Goal: Navigation & Orientation: Find specific page/section

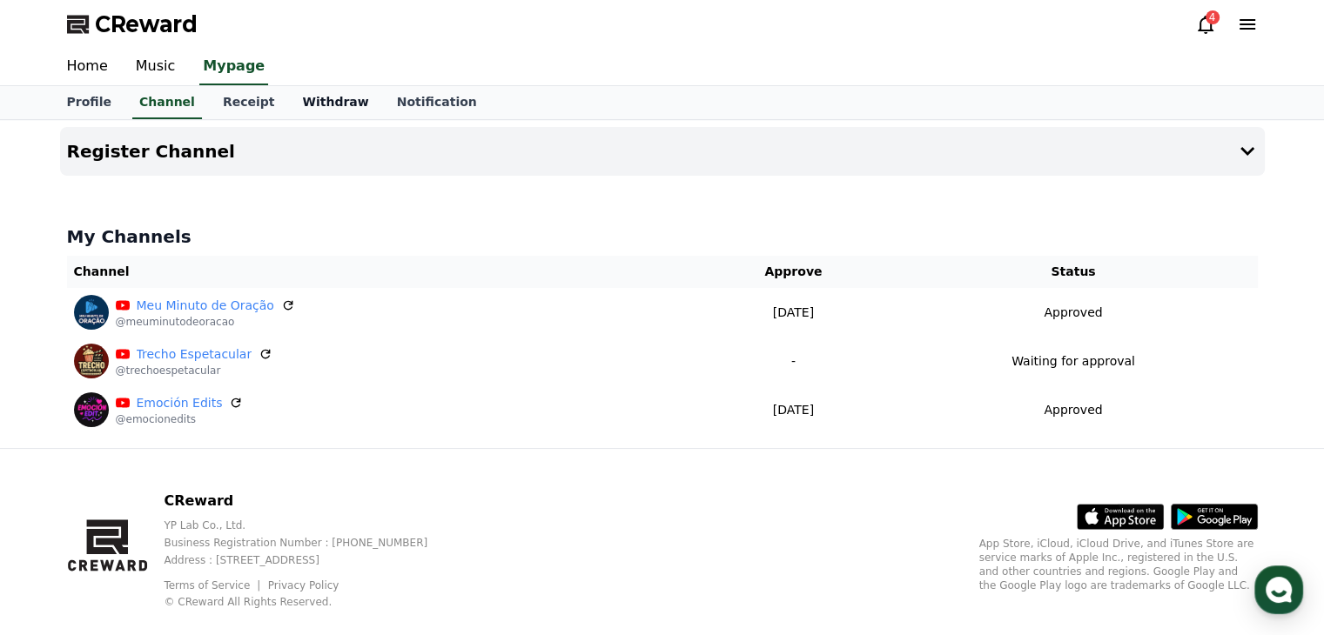
click at [292, 95] on link "Withdraw" at bounding box center [335, 102] width 94 height 33
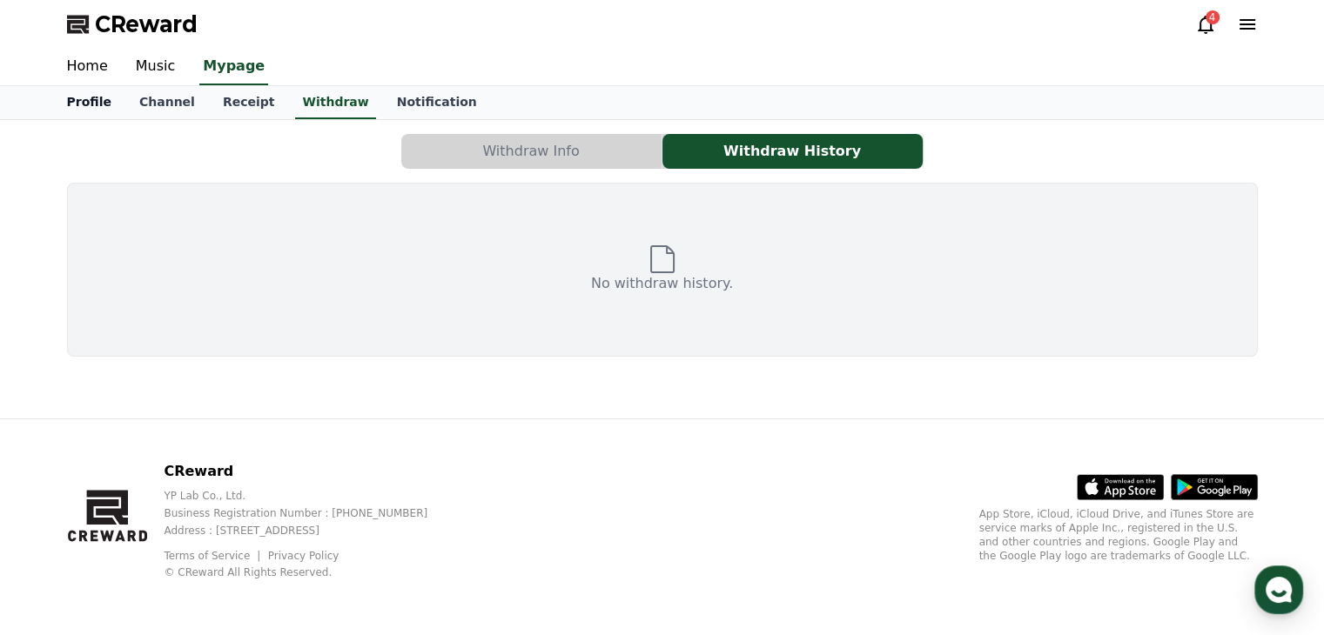
click at [79, 107] on link "Profile" at bounding box center [89, 102] width 72 height 33
select select "**********"
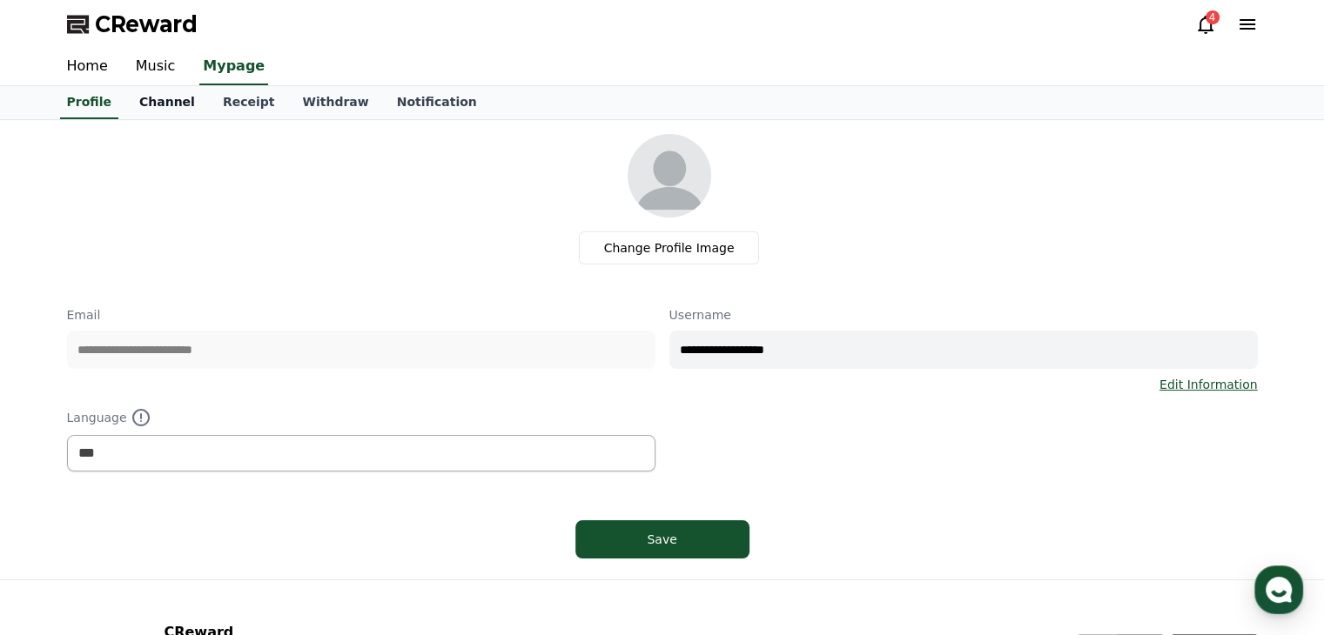
click at [151, 105] on link "Channel" at bounding box center [167, 102] width 84 height 33
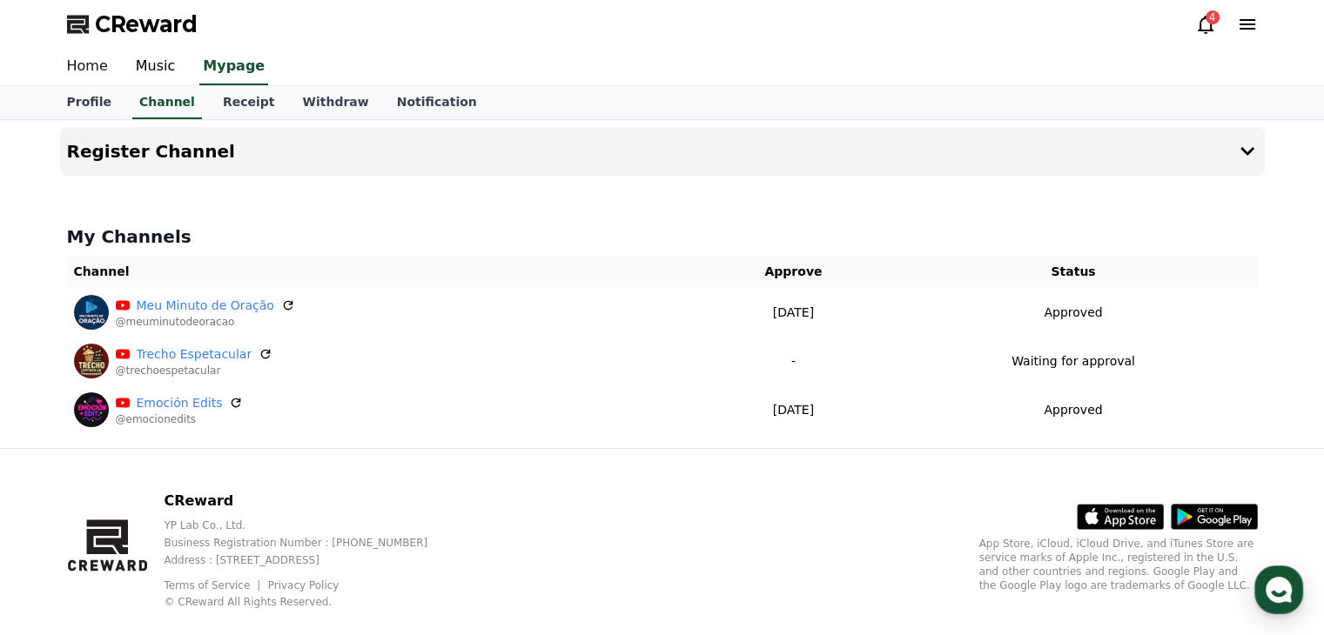
click at [92, 68] on link "Home" at bounding box center [87, 67] width 69 height 37
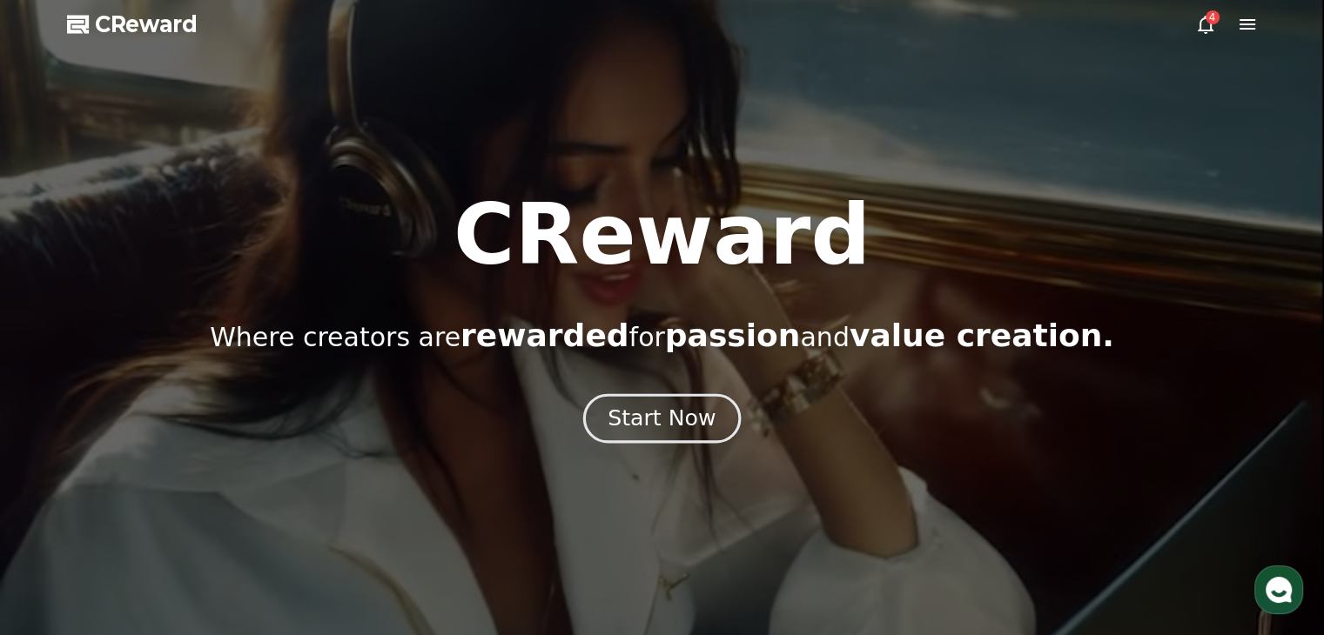
click at [646, 415] on div "Start Now" at bounding box center [662, 419] width 108 height 30
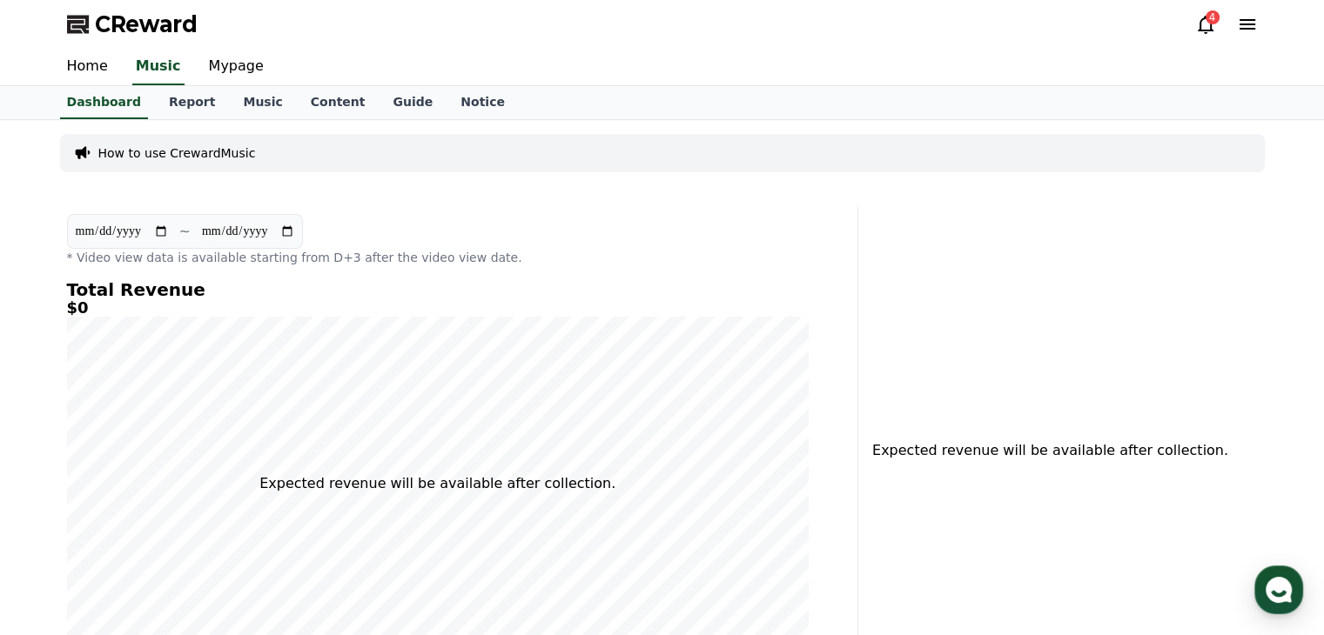
click at [1206, 26] on icon at bounding box center [1205, 24] width 21 height 21
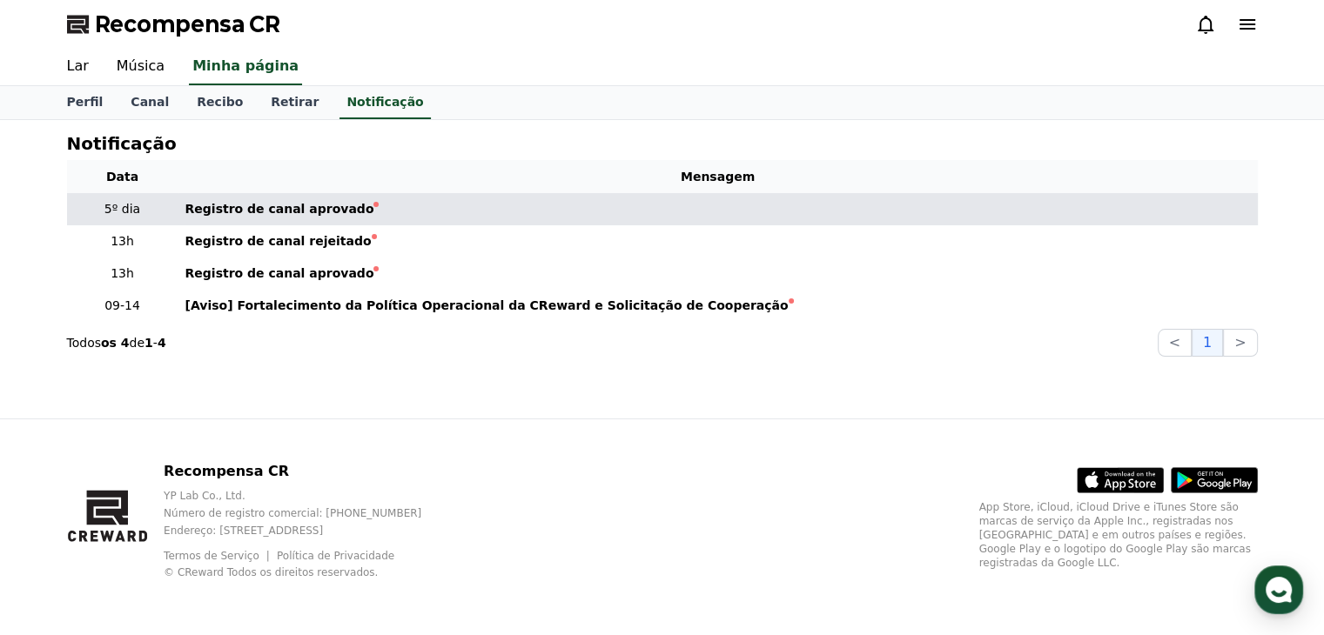
click at [307, 210] on font "Registro de canal aprovado" at bounding box center [279, 209] width 189 height 14
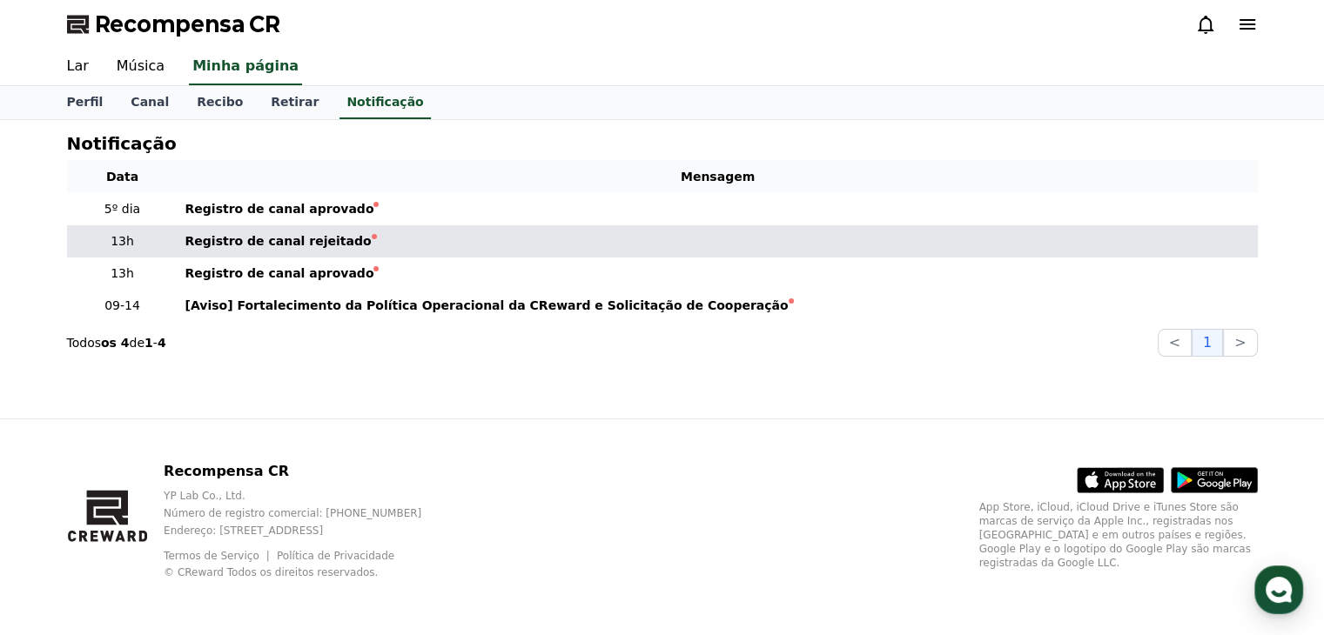
click at [185, 246] on font "Registro de canal rejeitado" at bounding box center [278, 241] width 186 height 14
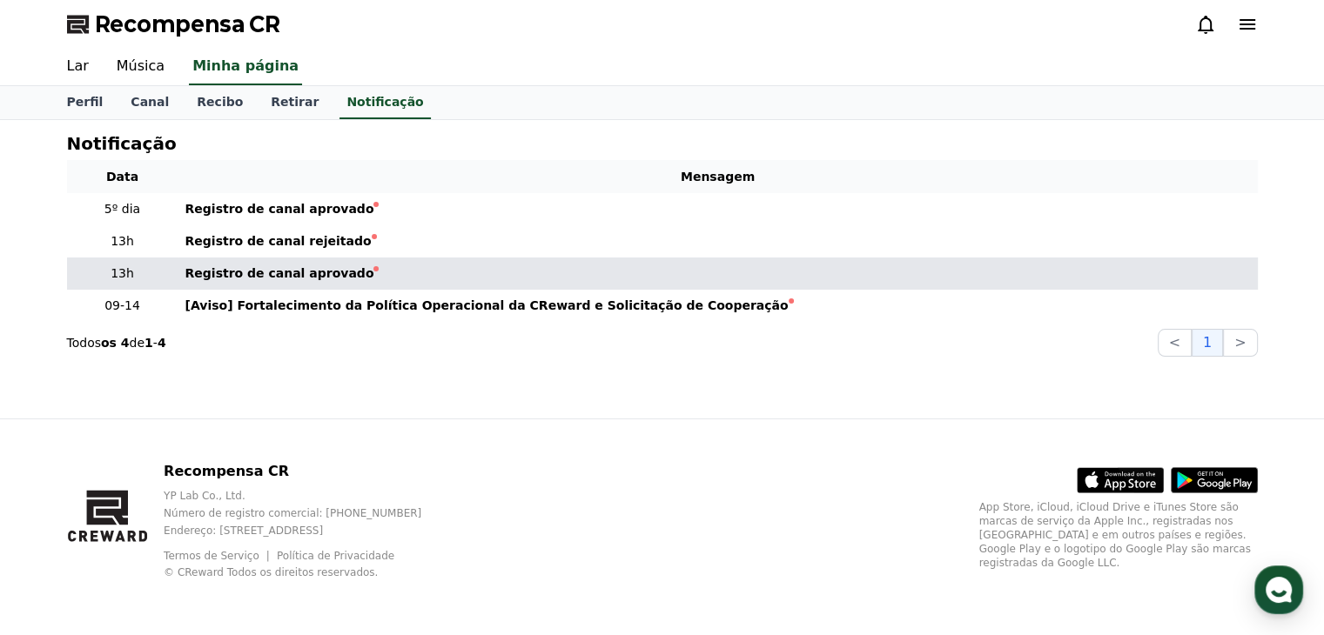
click at [132, 276] on p "13h" at bounding box center [122, 274] width 97 height 18
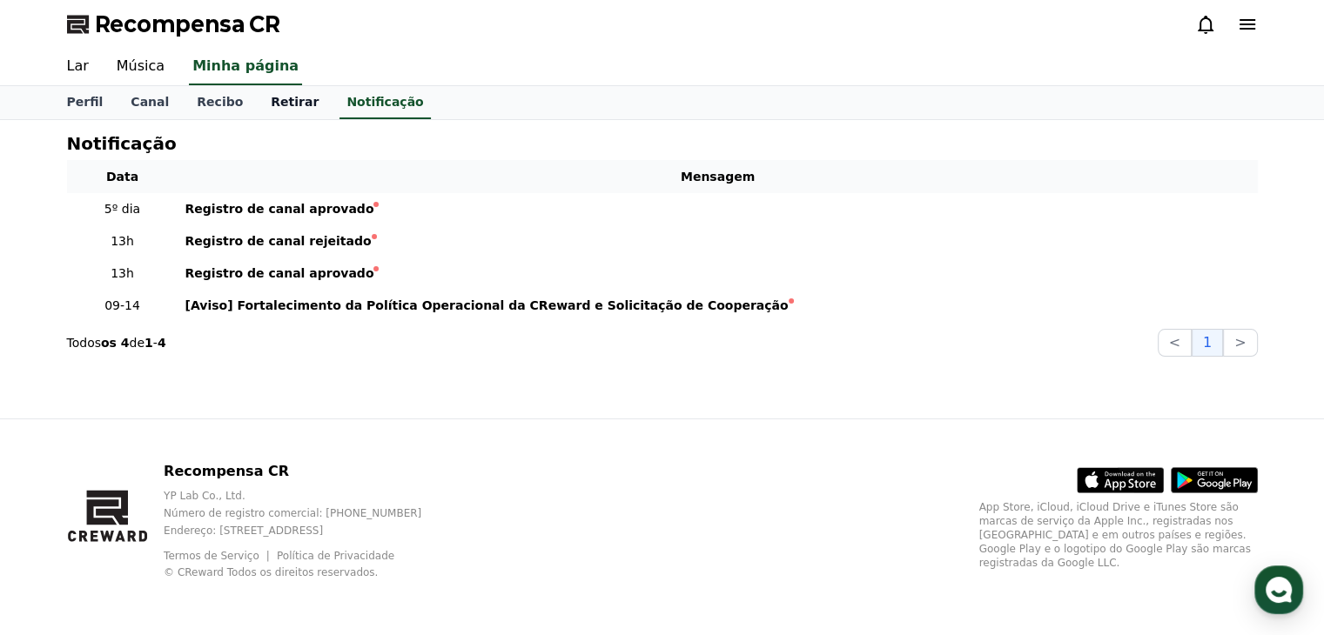
click at [271, 101] on font "Retirar" at bounding box center [295, 102] width 48 height 14
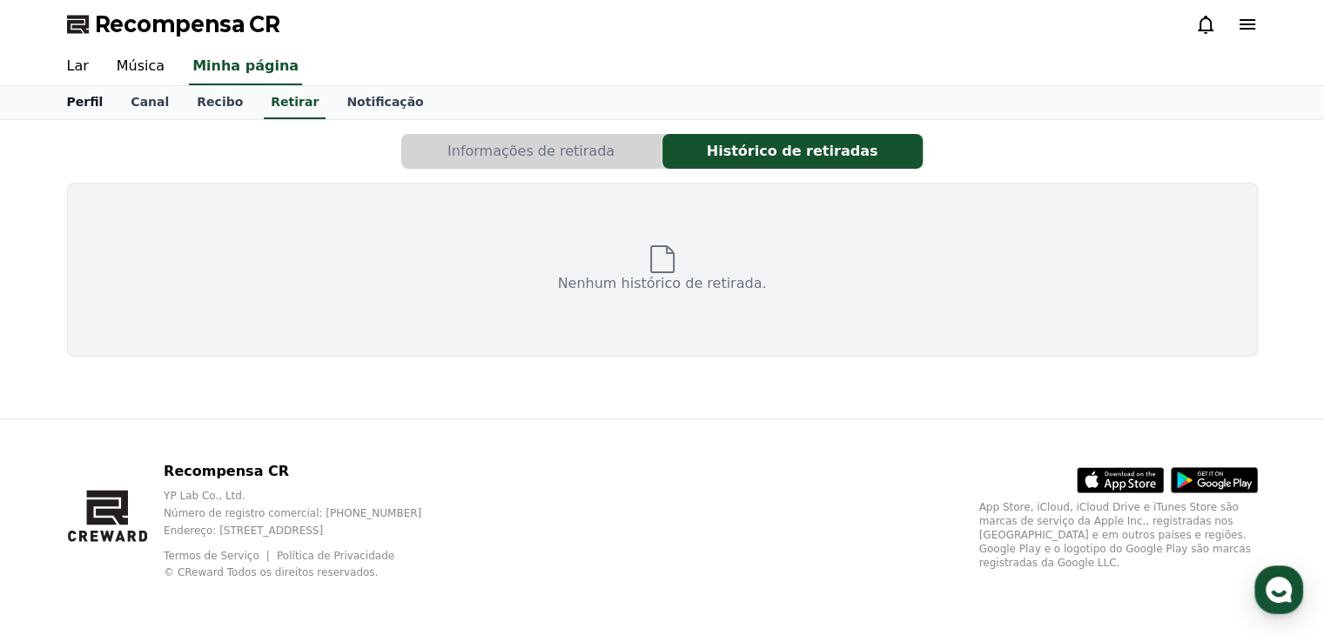
click at [72, 95] on font "Perfil" at bounding box center [85, 102] width 37 height 14
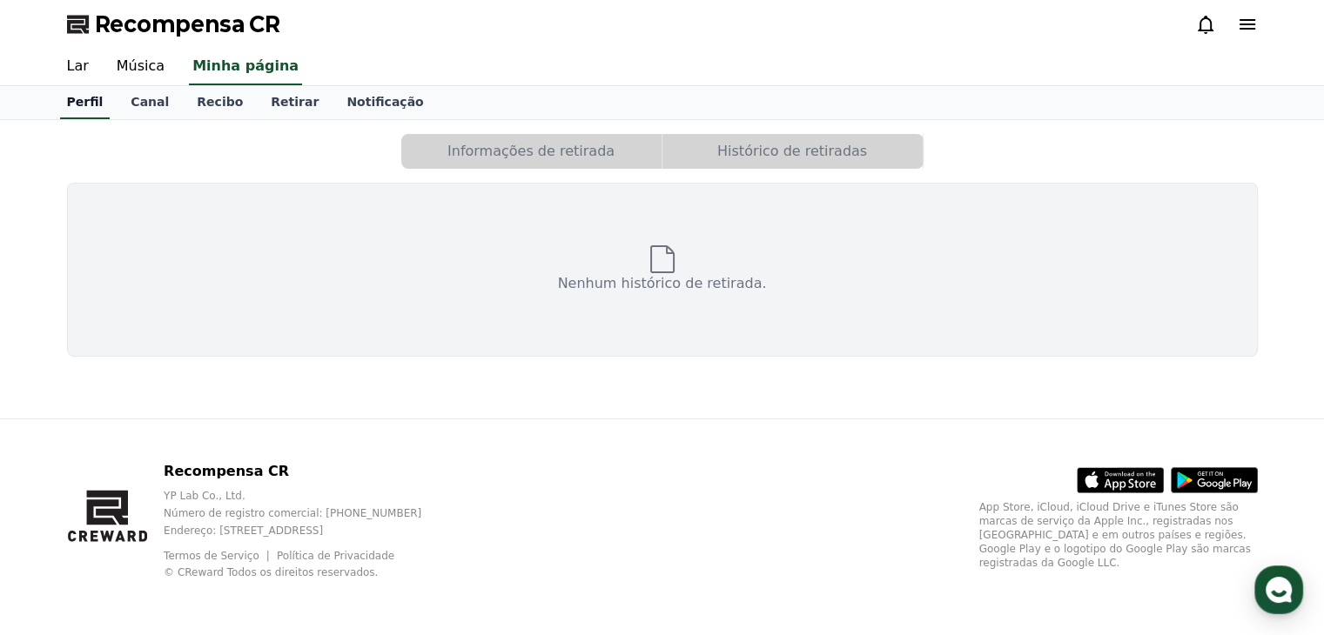
select select "**********"
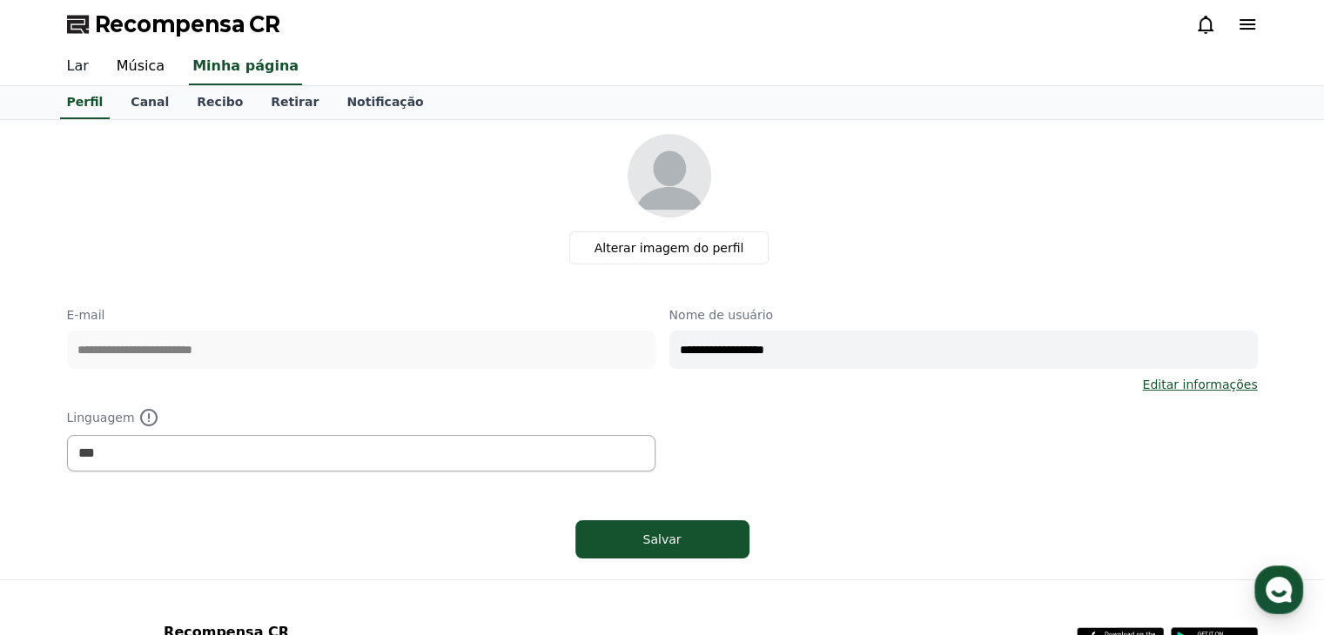
click at [77, 70] on font "Lar" at bounding box center [78, 65] width 22 height 17
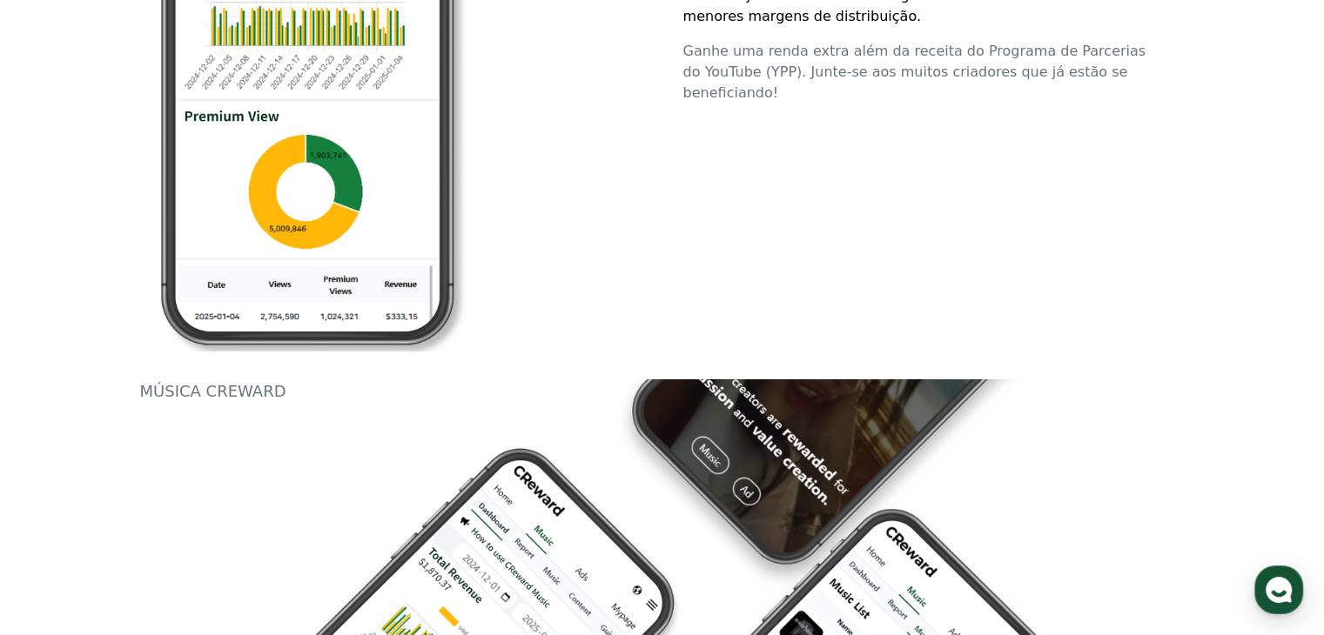
scroll to position [1306, 0]
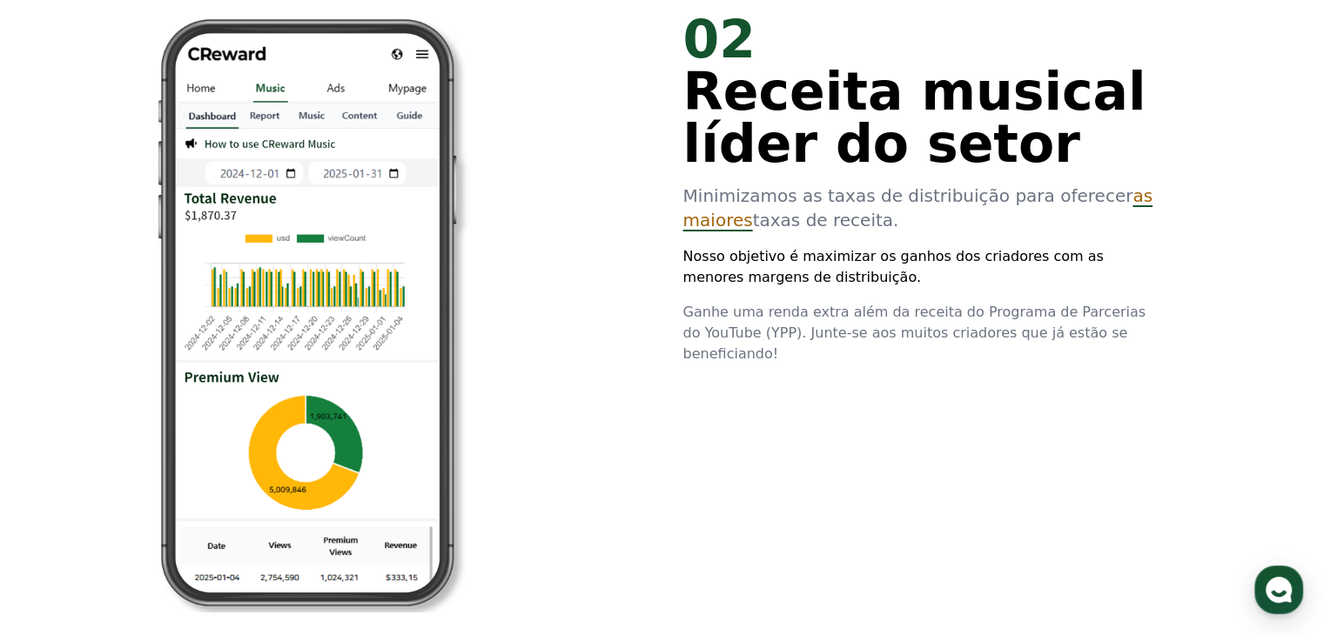
drag, startPoint x: 480, startPoint y: 234, endPoint x: 862, endPoint y: 450, distance: 438.1
click at [862, 450] on div "02 Receita musical líder do setor Minimizamos as taxas de distribuição para ofe…" at bounding box center [662, 312] width 1045 height 655
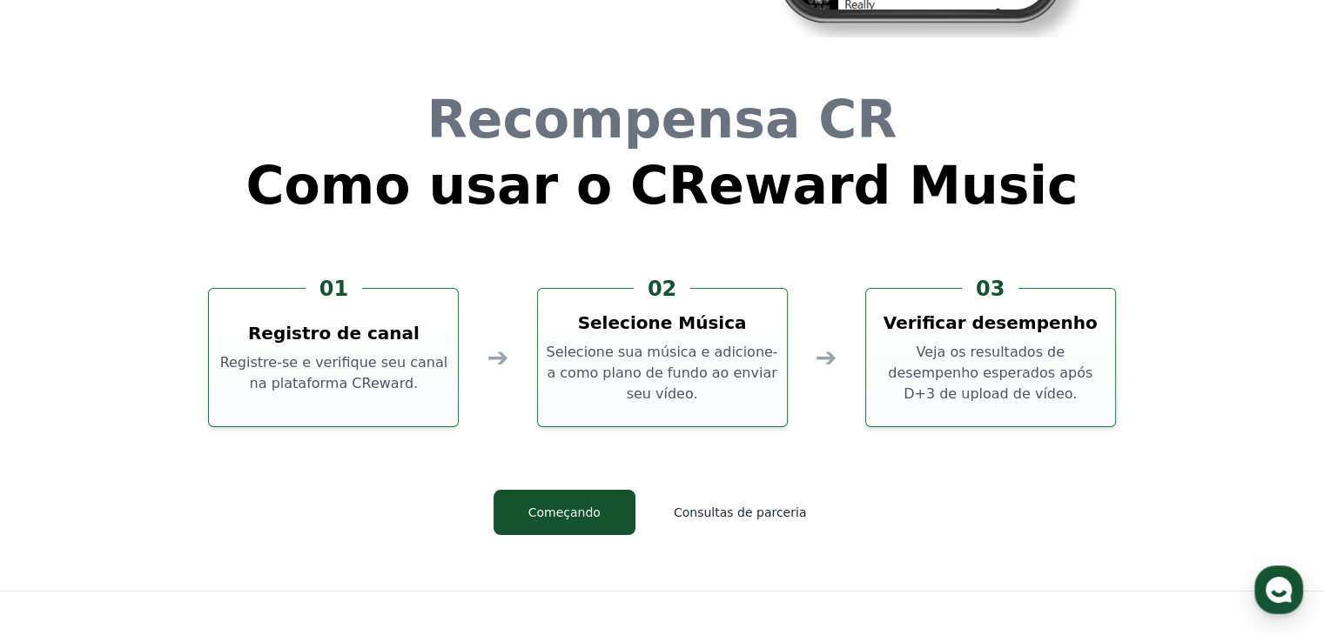
scroll to position [4542, 0]
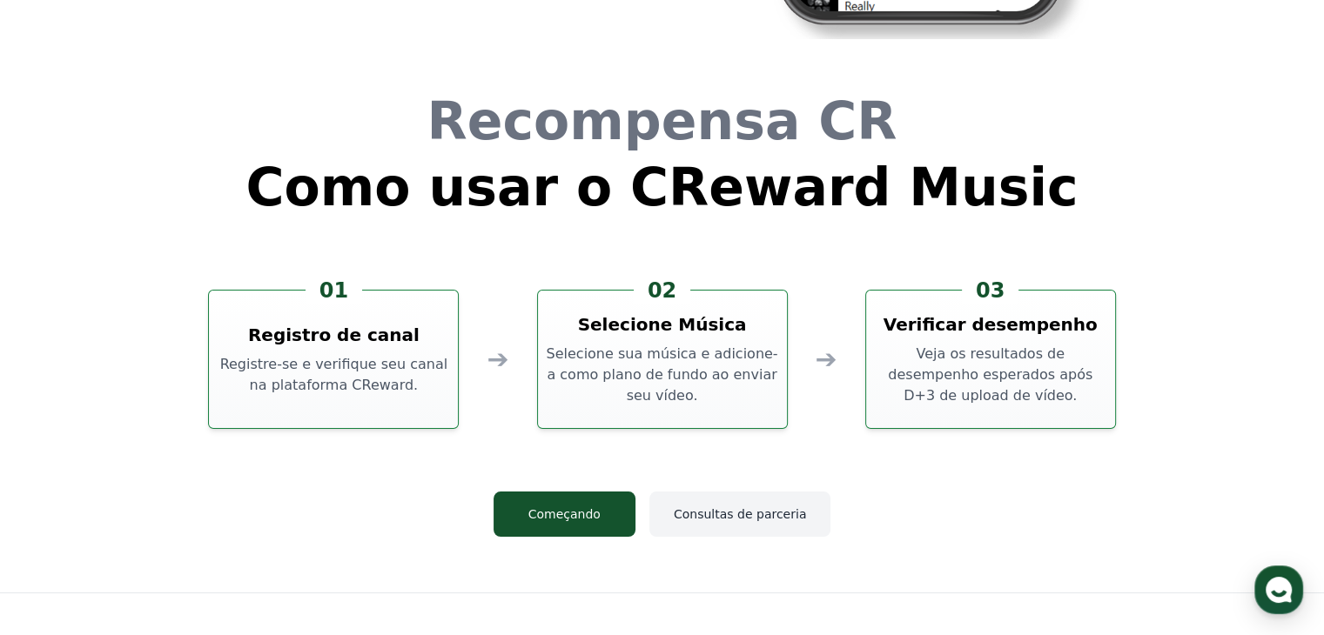
click at [738, 508] on font "Consultas de parceria" at bounding box center [740, 514] width 132 height 14
